Goal: Find specific page/section: Find specific page/section

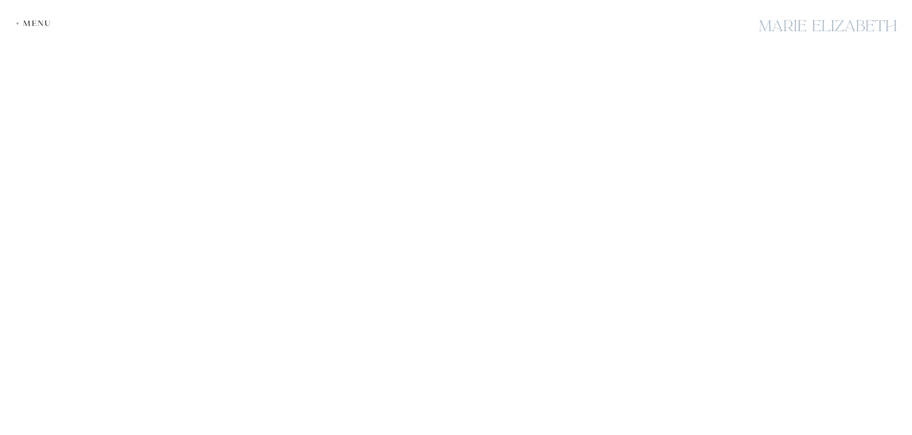
scroll to position [6329, 0]
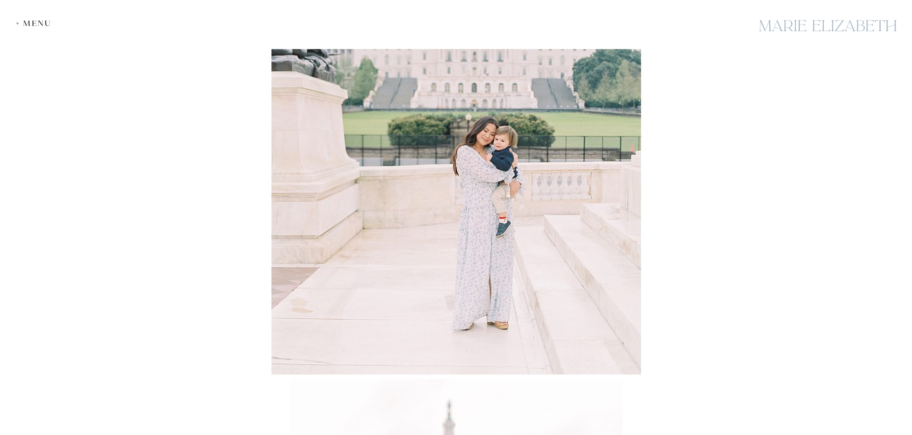
click at [26, 25] on div "+ Menu" at bounding box center [36, 23] width 41 height 9
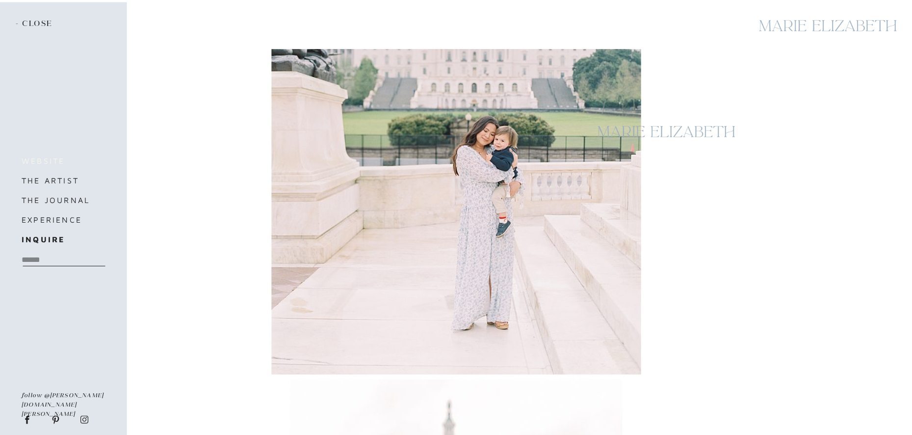
click at [49, 158] on h3 "website" at bounding box center [63, 161] width 82 height 14
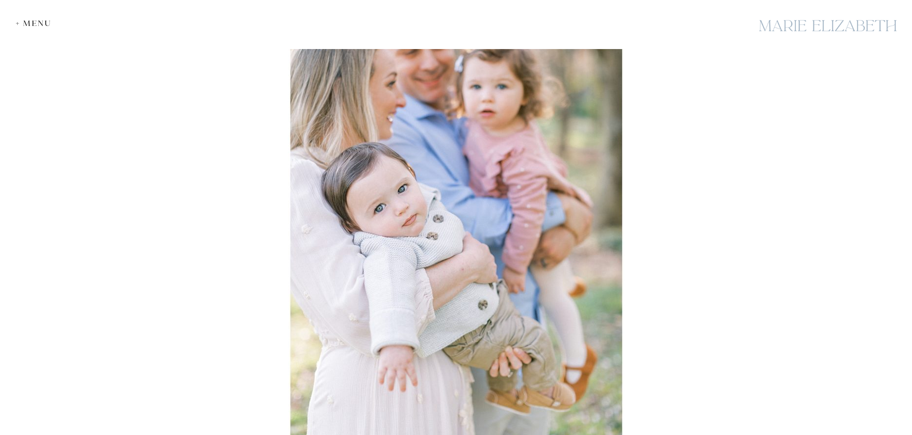
scroll to position [7016, 0]
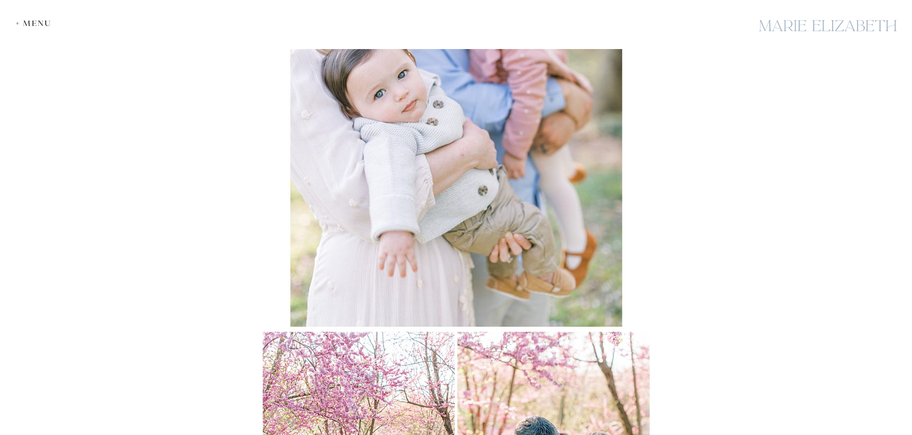
click at [809, 28] on div at bounding box center [827, 26] width 147 height 36
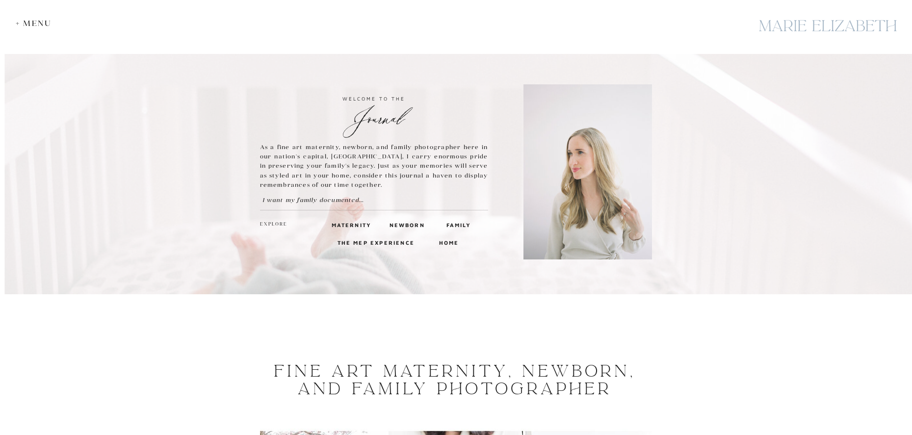
click at [460, 225] on h3 "Family" at bounding box center [458, 224] width 24 height 9
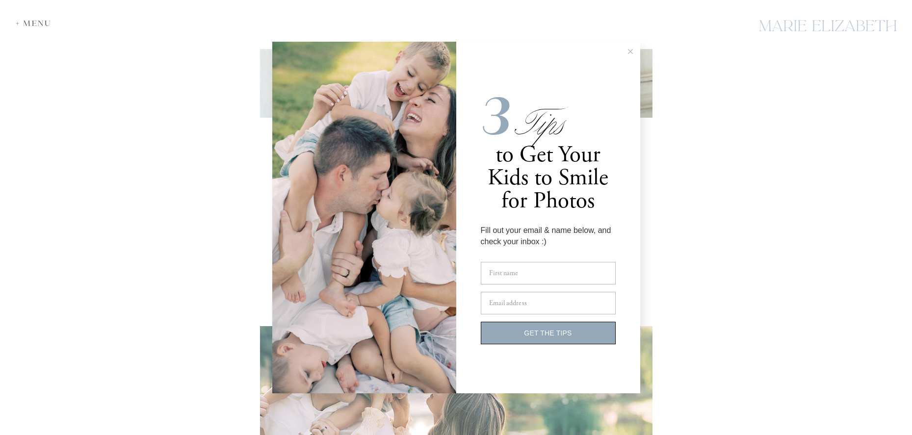
scroll to position [2699, 0]
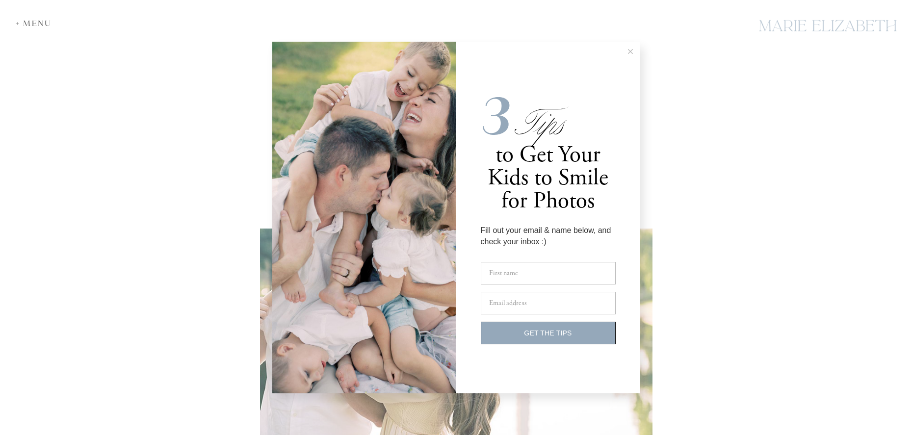
click at [629, 53] on line at bounding box center [630, 52] width 4 height 4
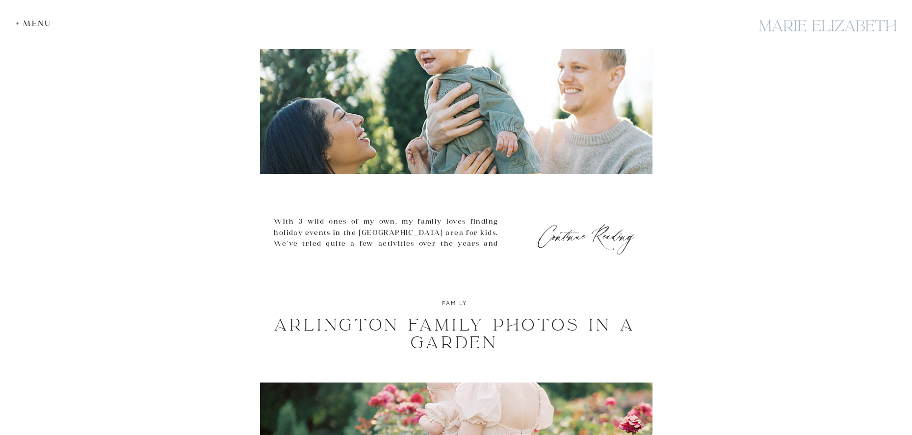
scroll to position [3386, 0]
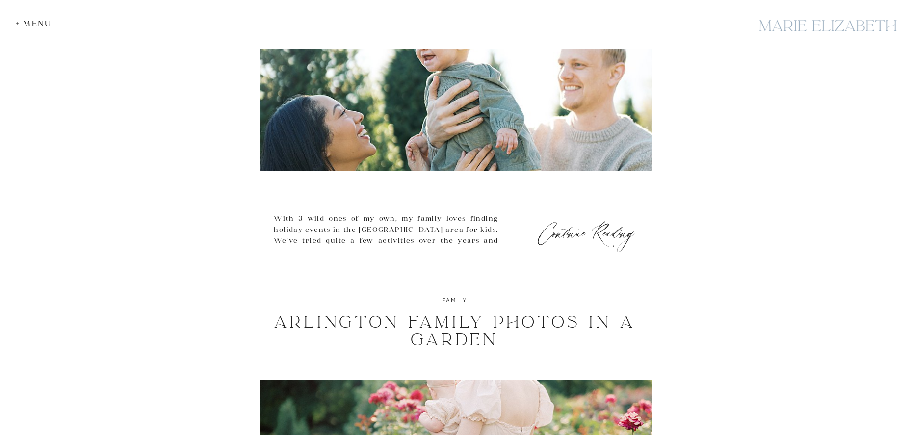
click at [802, 25] on div at bounding box center [827, 26] width 147 height 36
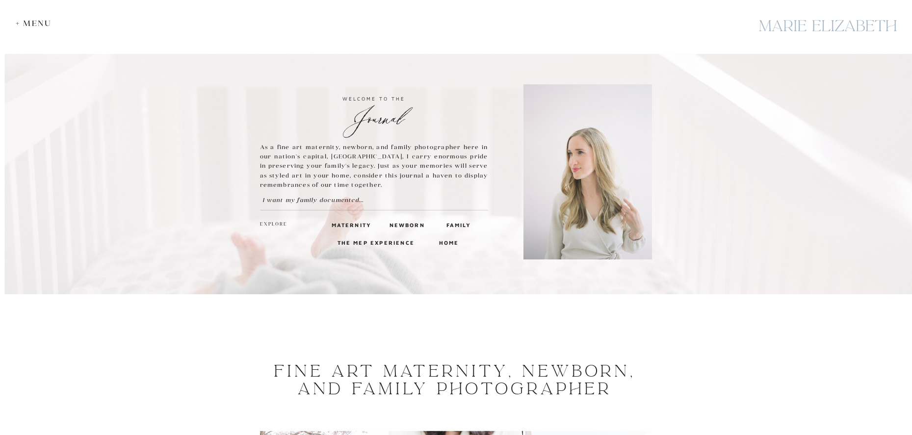
click at [26, 22] on div "+ Menu" at bounding box center [36, 23] width 41 height 9
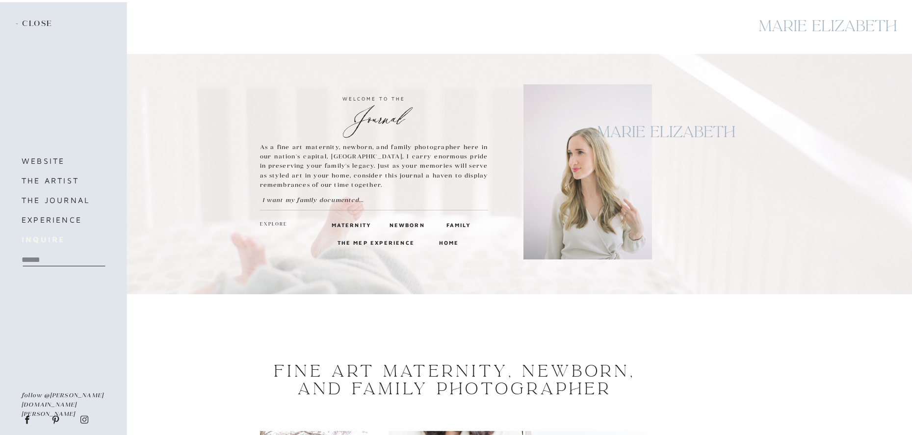
click at [36, 235] on b "inquire" at bounding box center [43, 239] width 43 height 9
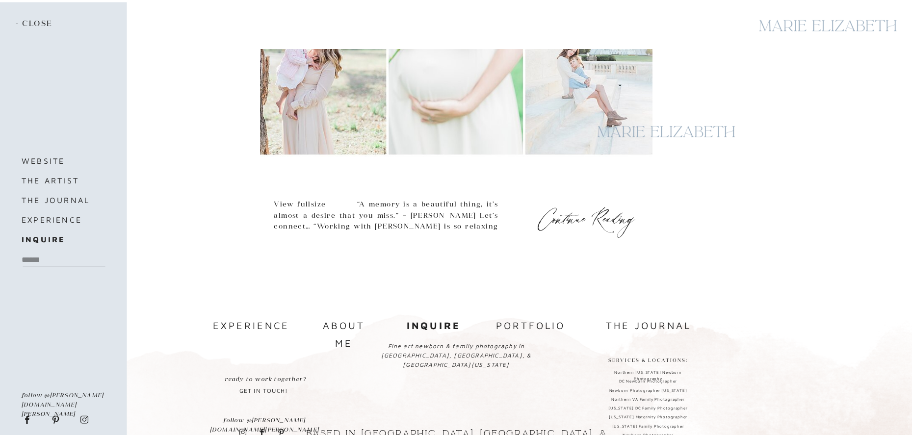
scroll to position [533, 0]
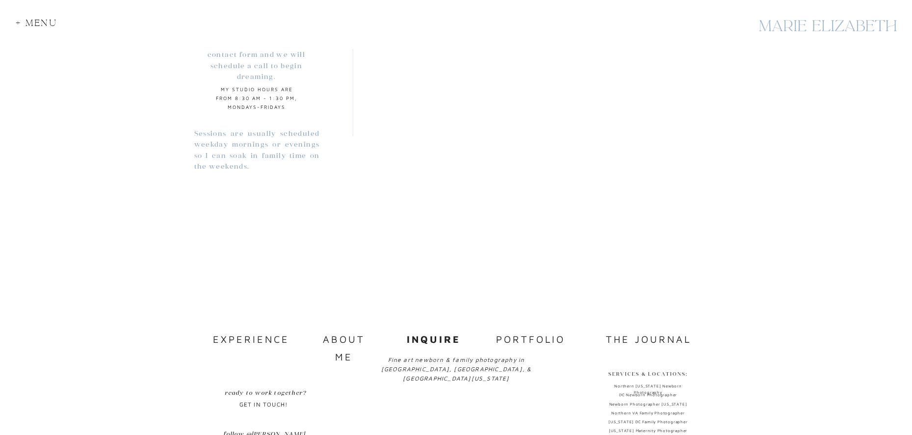
scroll to position [935, 0]
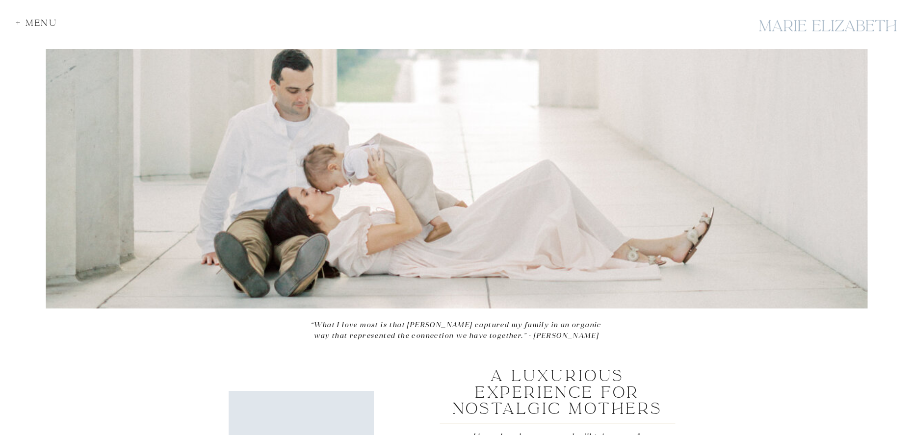
scroll to position [49, 0]
